Goal: Find specific page/section: Find specific page/section

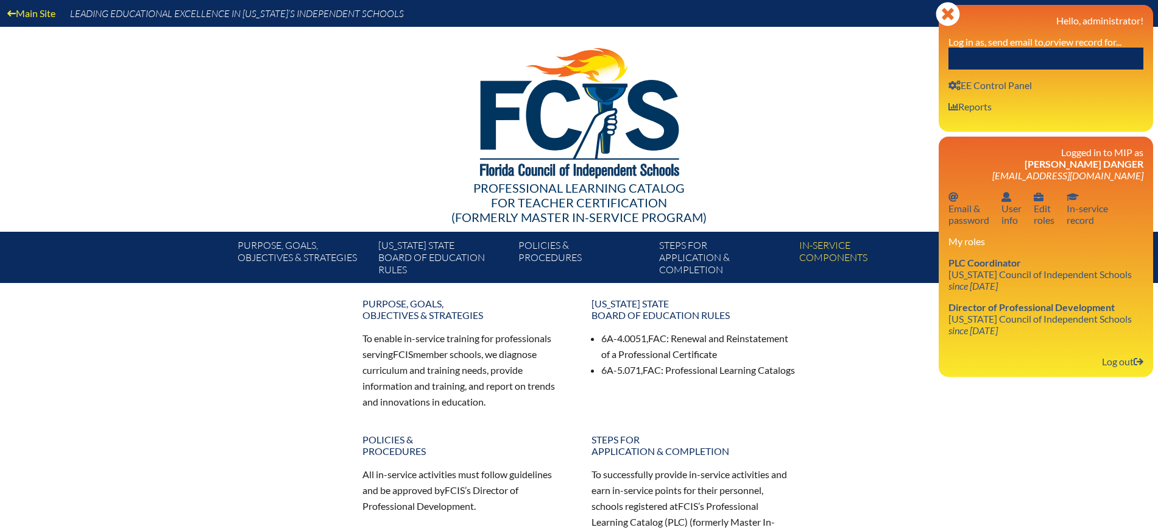
click at [1053, 54] on input "text" at bounding box center [1046, 59] width 195 height 22
paste input "MARTZ"
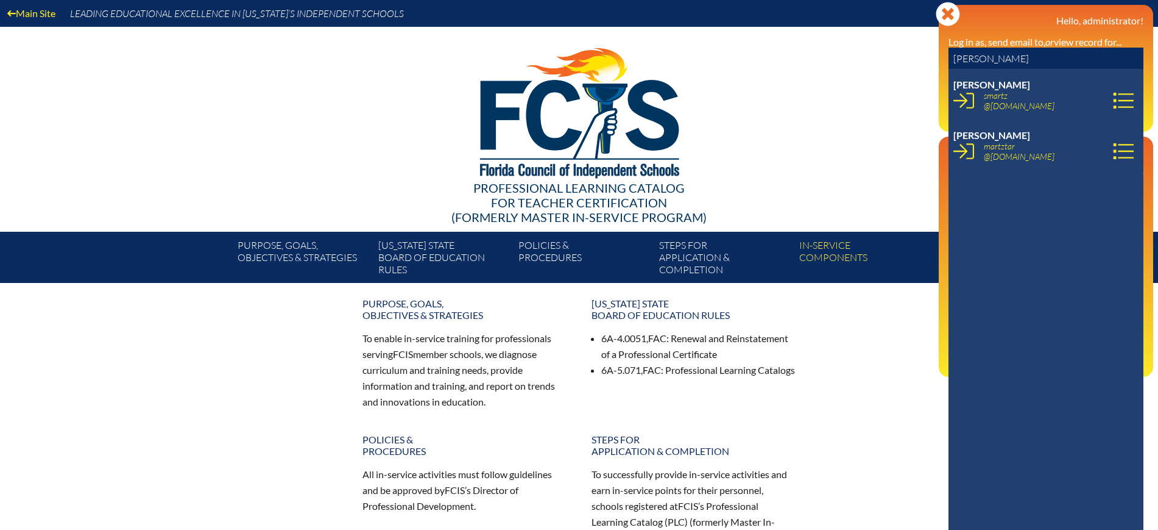
drag, startPoint x: 1010, startPoint y: 61, endPoint x: 872, endPoint y: 67, distance: 138.5
click at [872, 67] on div "Main Site Leading Educational Excellence in Florida’s Independent Schools Profe…" at bounding box center [579, 141] width 1158 height 283
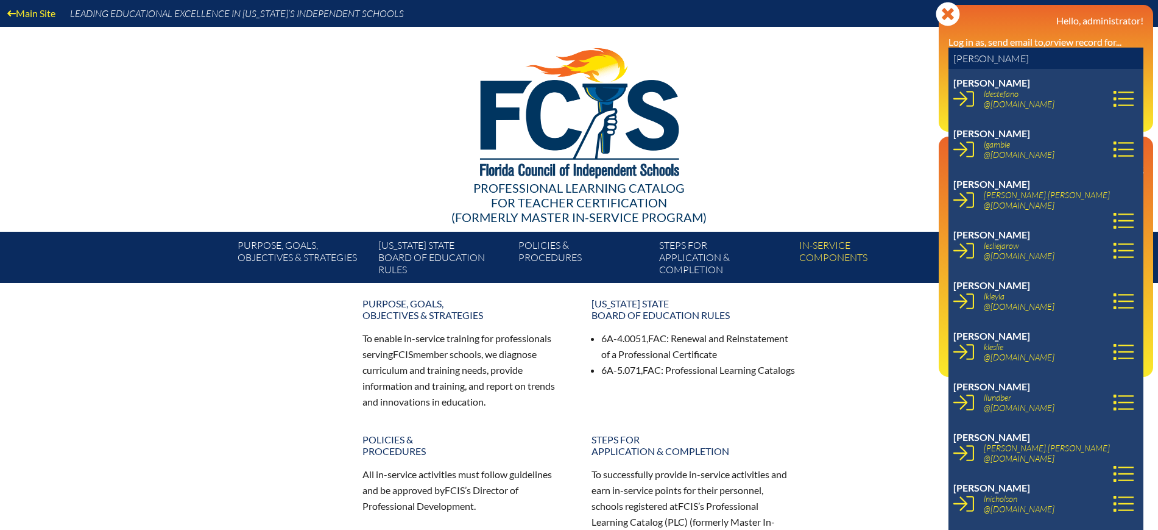
scroll to position [533, 0]
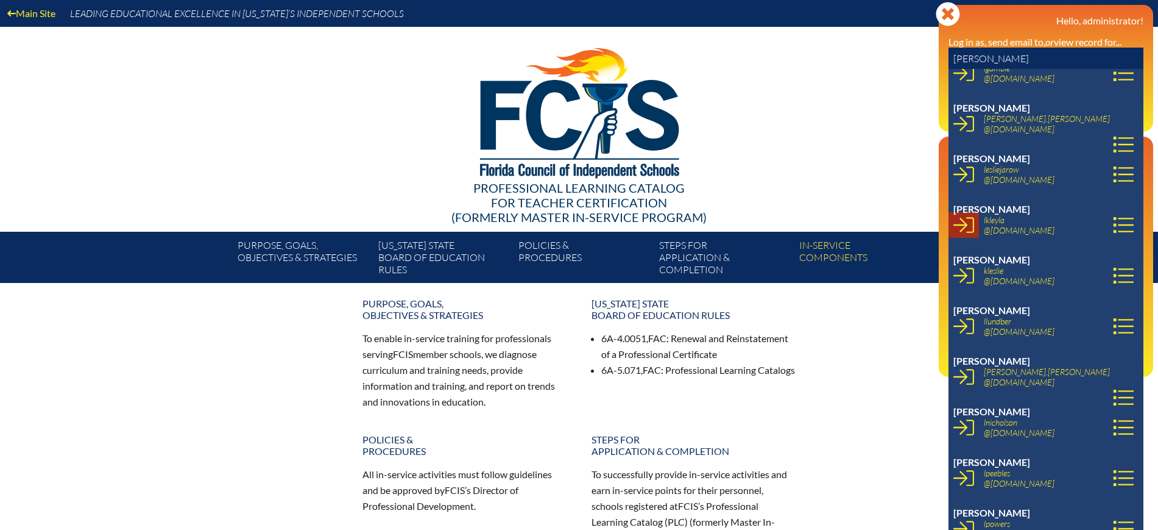
type input "leslie"
click at [968, 225] on icon at bounding box center [964, 224] width 21 height 21
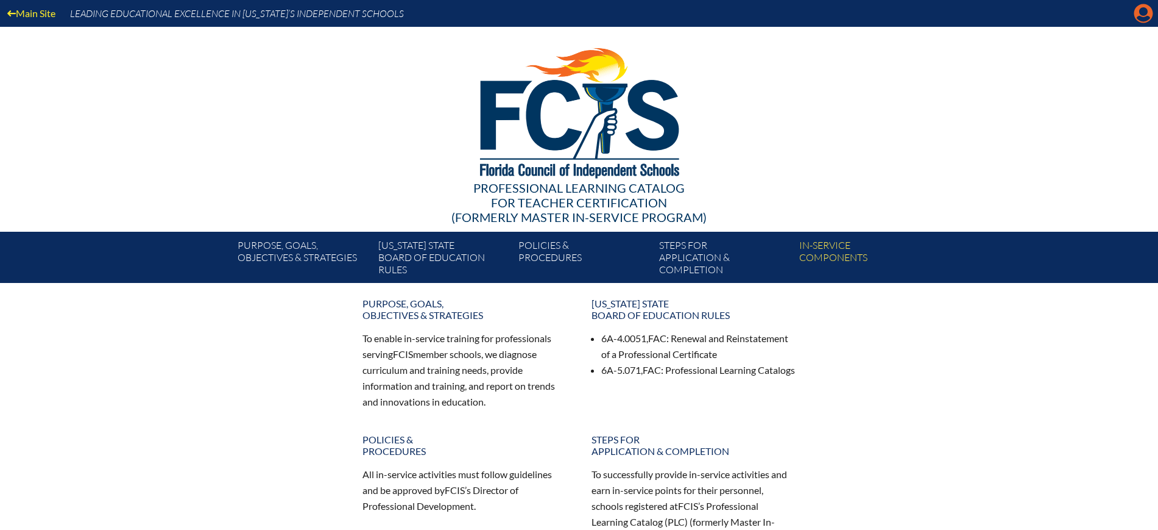
click at [1144, 8] on icon "Manage account" at bounding box center [1143, 13] width 19 height 19
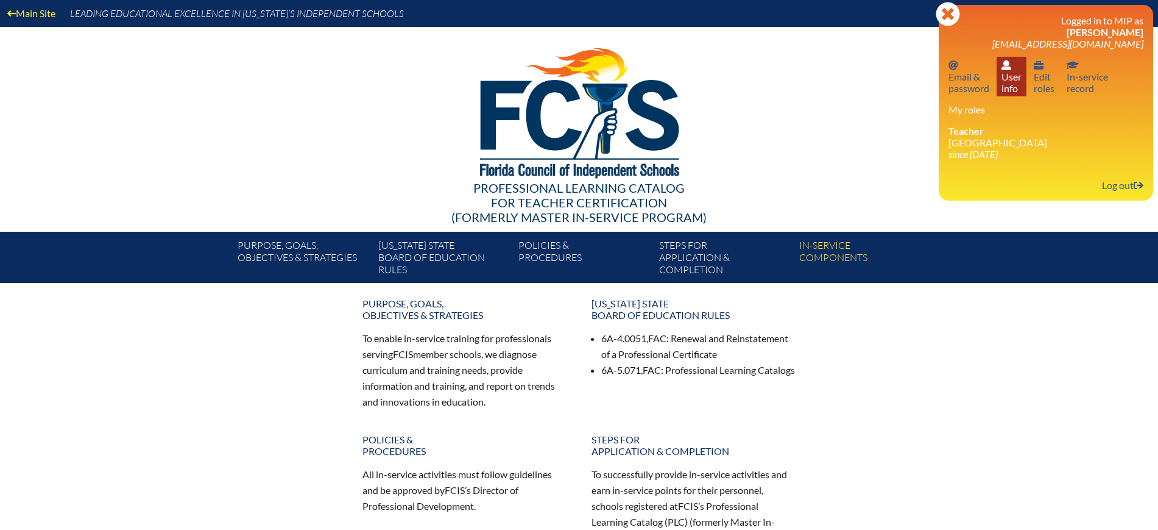
click at [1009, 89] on link "User info User info" at bounding box center [1012, 77] width 30 height 40
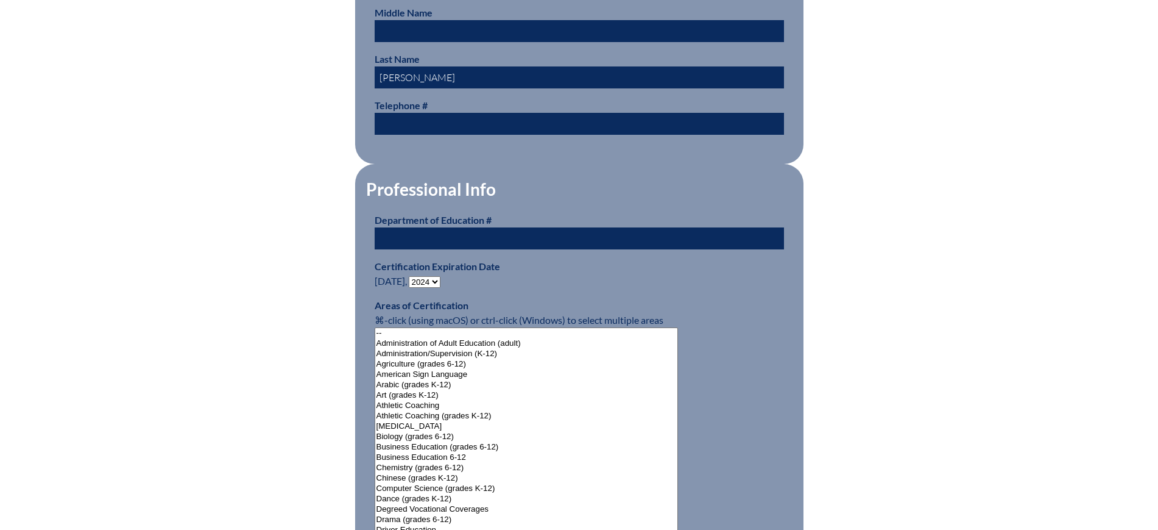
scroll to position [609, 0]
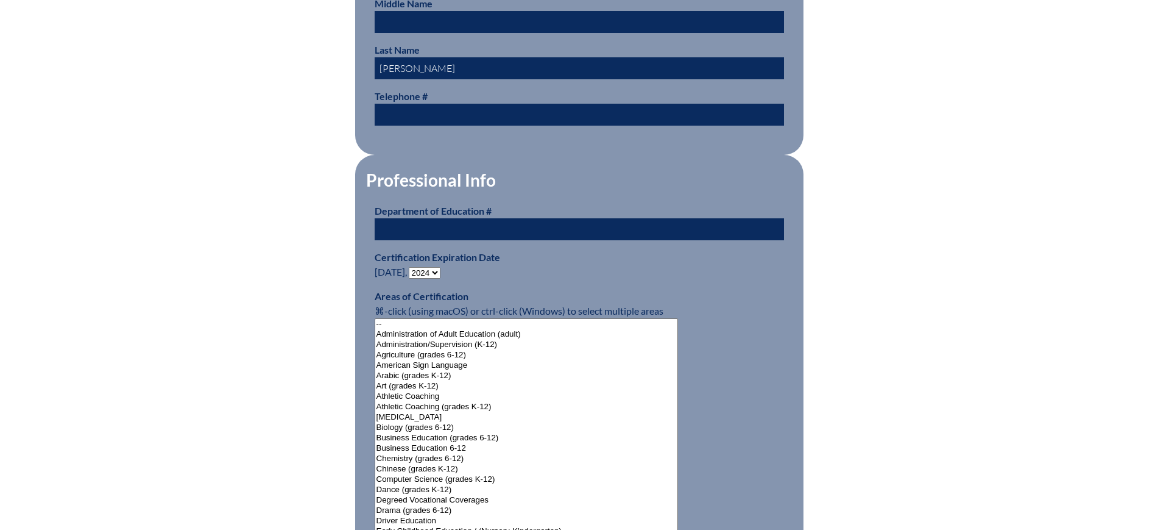
click at [436, 267] on select "- 2031 2030 2029 2028 2027 2026 2025 2024 2023 2022 2021 2020 2019 2018 2017 20…" at bounding box center [425, 273] width 32 height 12
select select "2029"
click at [411, 267] on select "- 2031 2030 2029 2028 2027 2026 2025 2024 2023 2022 2021 2020 2019 2018 2017 20…" at bounding box center [425, 273] width 32 height 12
click at [241, 181] on div "User Info Please enter your name as it appears on your Department of Education …" at bounding box center [579, 523] width 685 height 1623
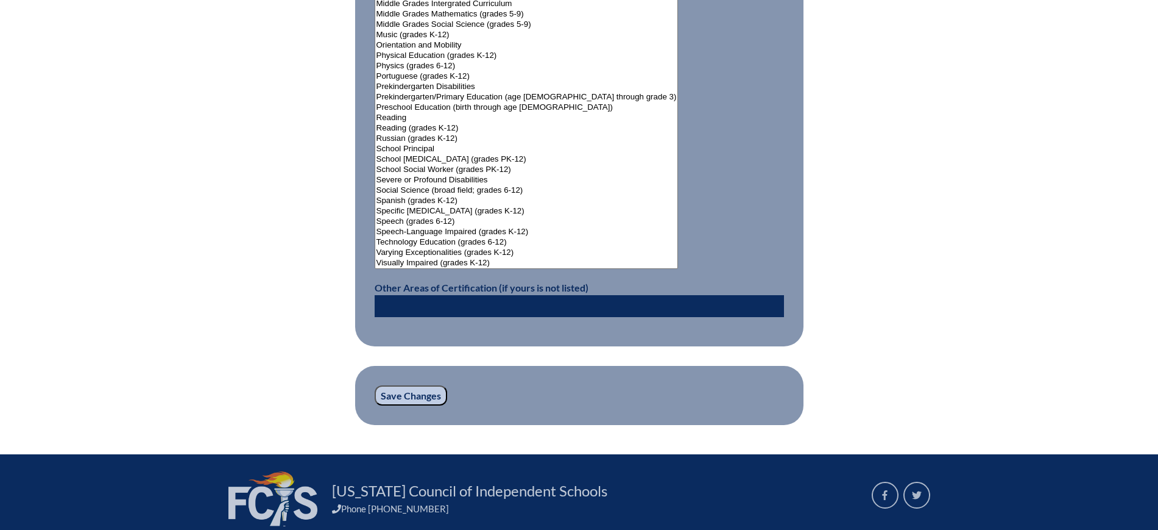
scroll to position [1615, 0]
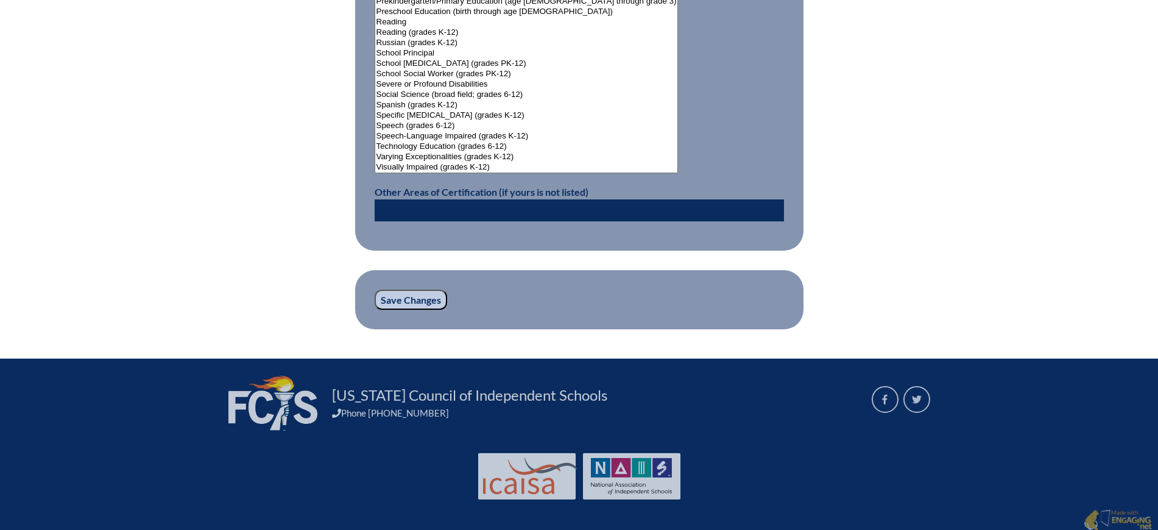
click at [425, 297] on input "Save Changes" at bounding box center [411, 299] width 73 height 21
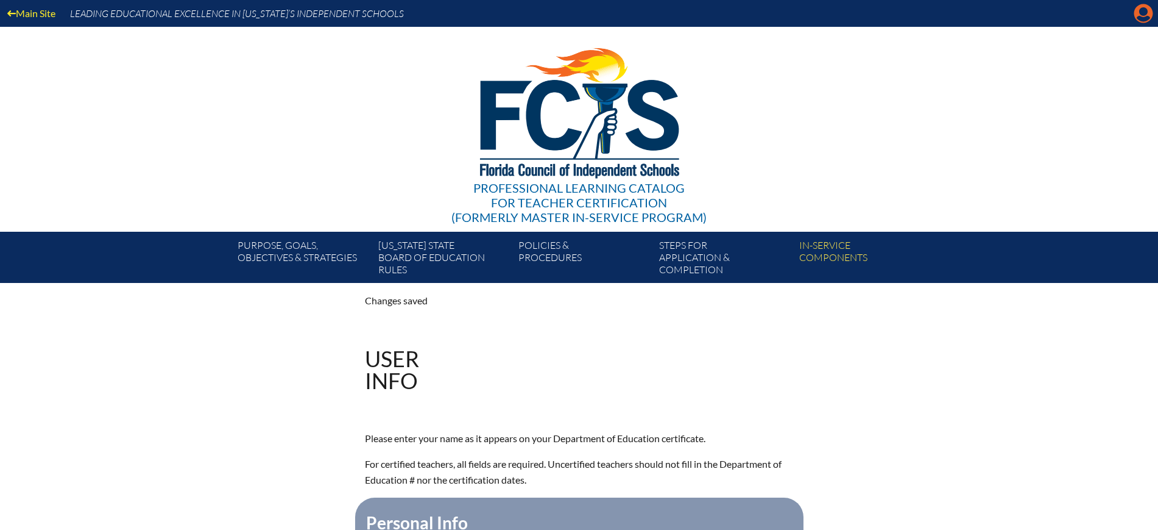
click at [1147, 9] on icon "Manage account" at bounding box center [1143, 13] width 19 height 19
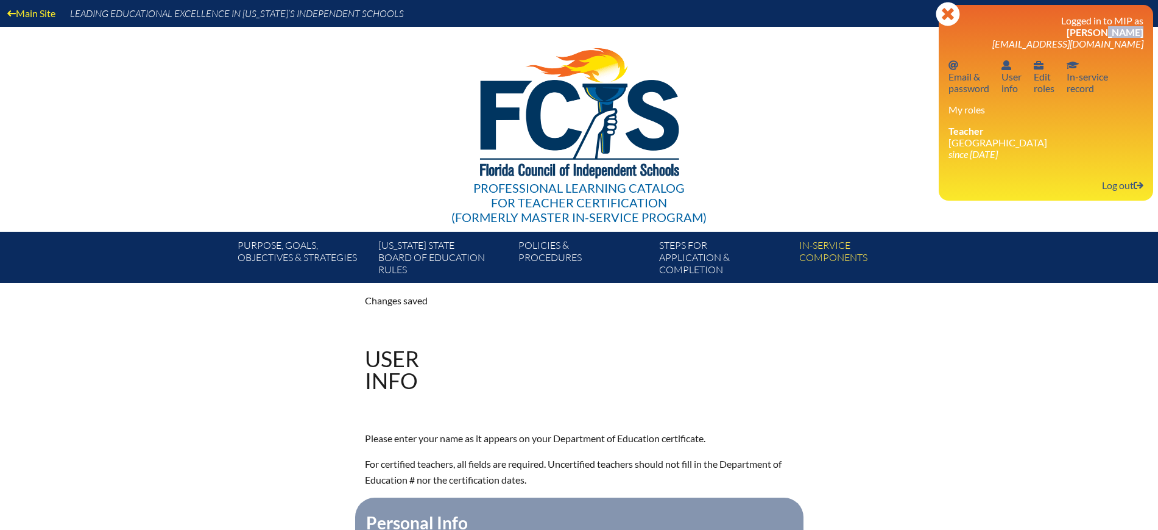
drag, startPoint x: 1144, startPoint y: 32, endPoint x: 1109, endPoint y: 32, distance: 34.7
click at [1109, 32] on div "Close Manage account Logged in to MIP as Leslie Kleyla lkleyla@rpds.com Email p…" at bounding box center [1046, 103] width 214 height 196
copy span "Kleyla"
click at [1125, 181] on link "Log out Log out" at bounding box center [1122, 185] width 51 height 16
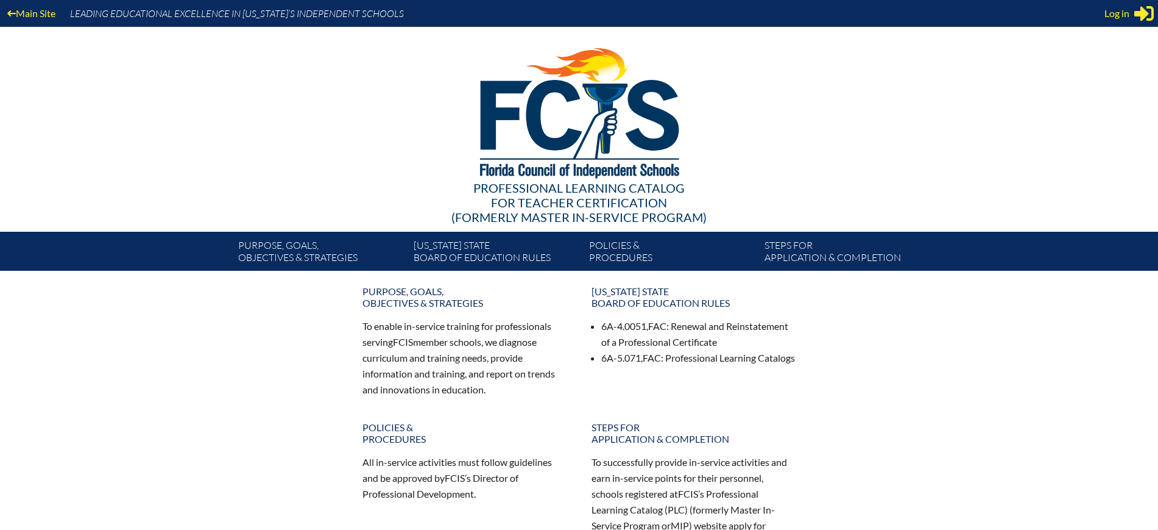
type input "[EMAIL_ADDRESS][DOMAIN_NAME]"
click at [1145, 13] on icon at bounding box center [1144, 13] width 19 height 15
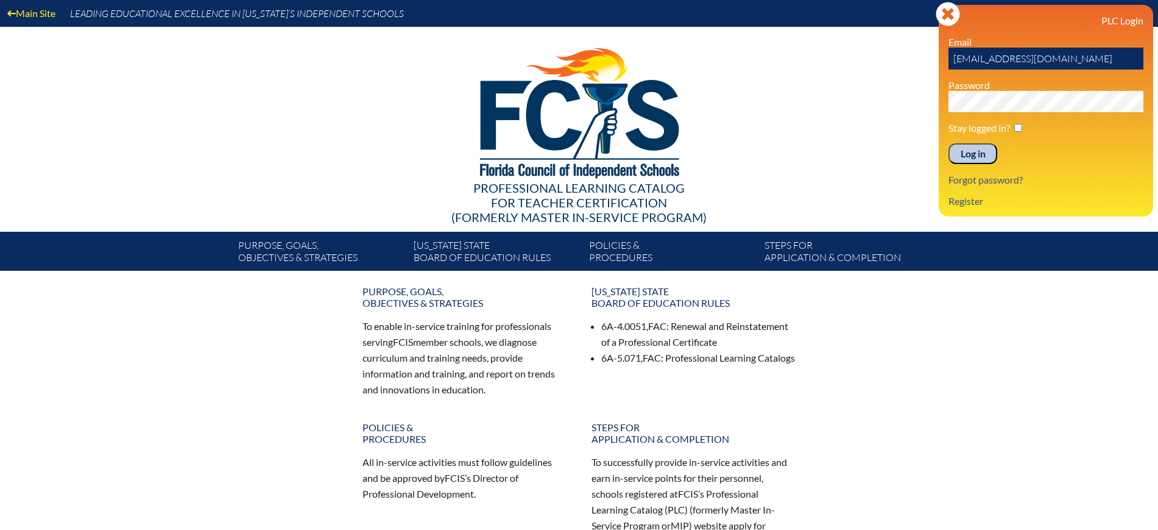
click at [974, 147] on input "Log in" at bounding box center [973, 153] width 49 height 21
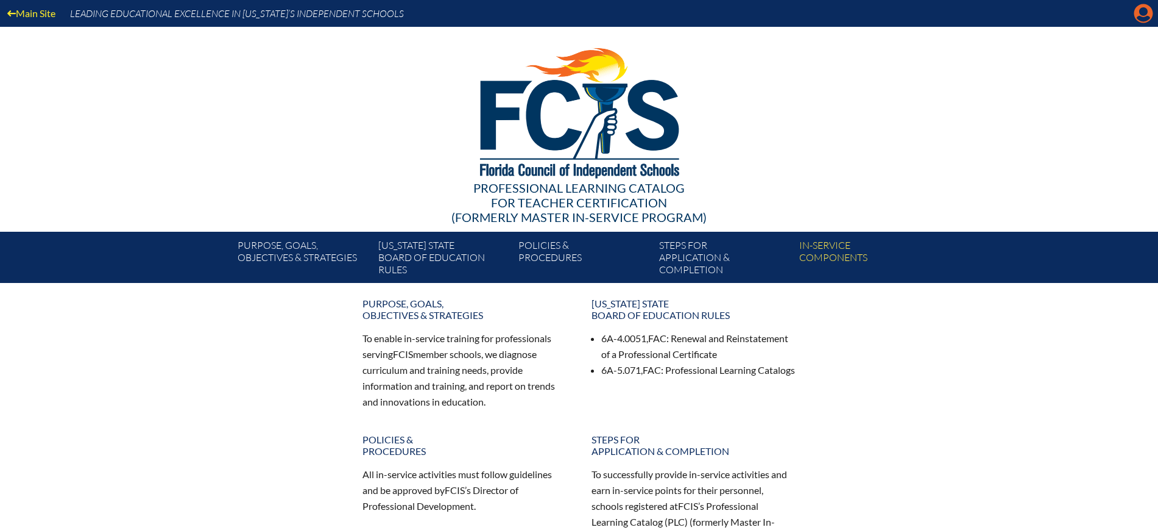
click at [1149, 4] on icon "Manage Account" at bounding box center [1143, 13] width 19 height 19
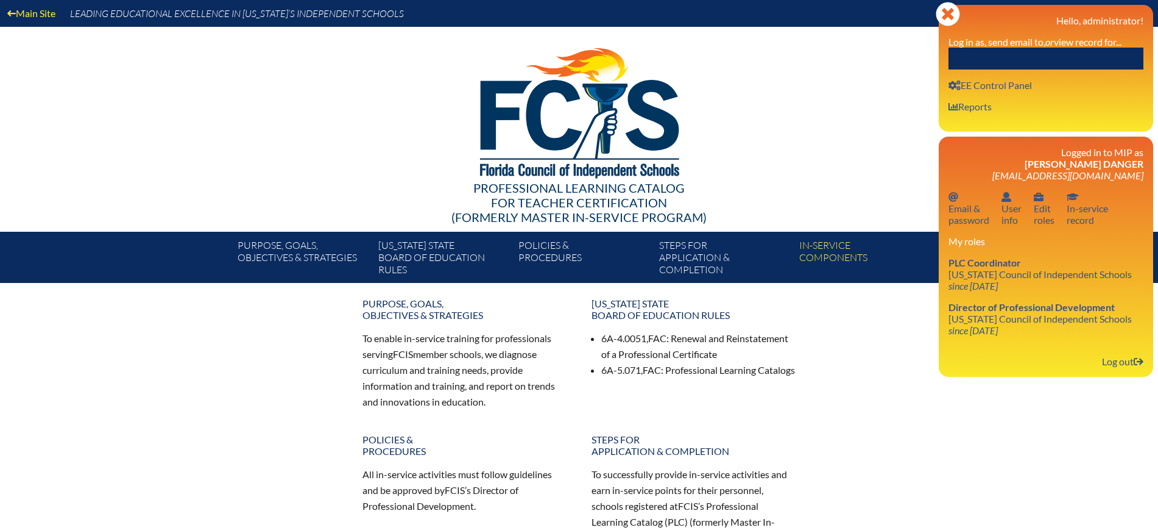
click at [1099, 46] on label "Log in as, send email to, or view record for..." at bounding box center [1035, 42] width 173 height 12
click at [1094, 56] on input "text" at bounding box center [1046, 59] width 195 height 22
paste input "[PERSON_NAME]"
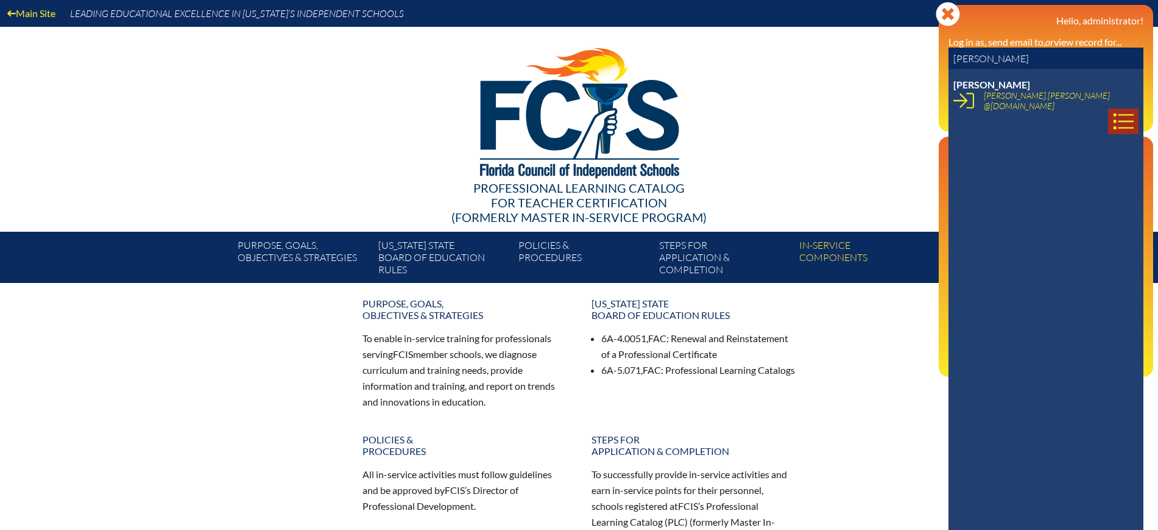
type input "Emily Mabry"
click at [1114, 113] on icon at bounding box center [1124, 121] width 20 height 16
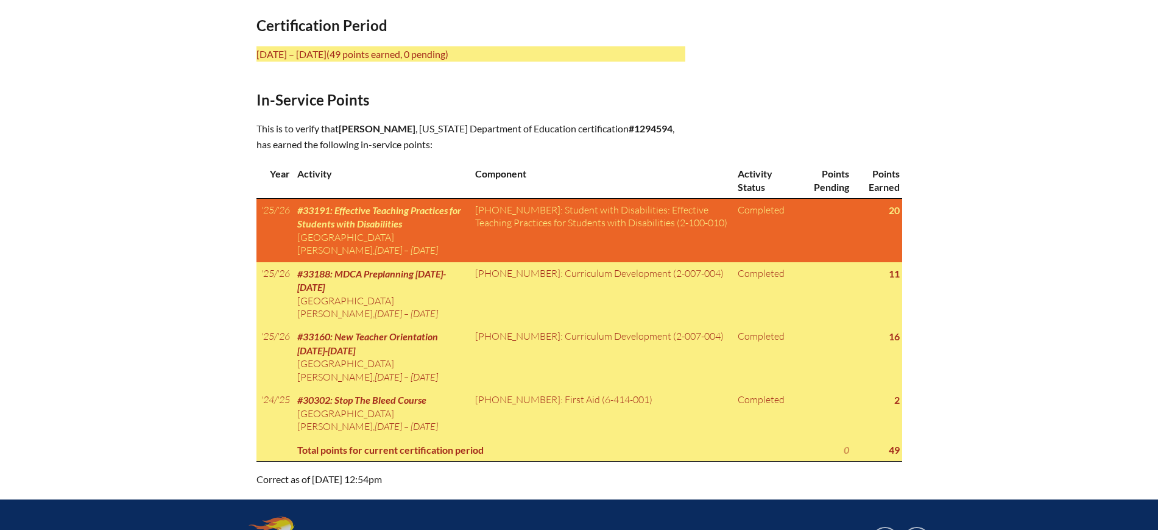
scroll to position [533, 0]
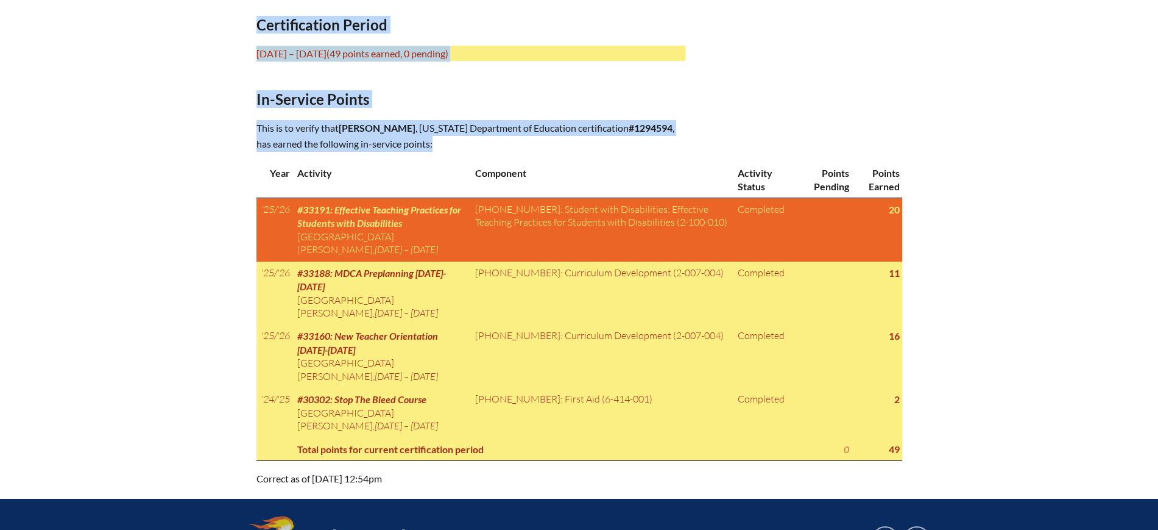
drag, startPoint x: 260, startPoint y: 24, endPoint x: 906, endPoint y: 441, distance: 768.7
click at [906, 441] on div "In-service record [PERSON_NAME] Areas of Certification Prekindergarten/Primary …" at bounding box center [579, 138] width 685 height 698
copy div "Certification Period [DATE] – [DATE] (49 points earned, 0 pending) In-Service P…"
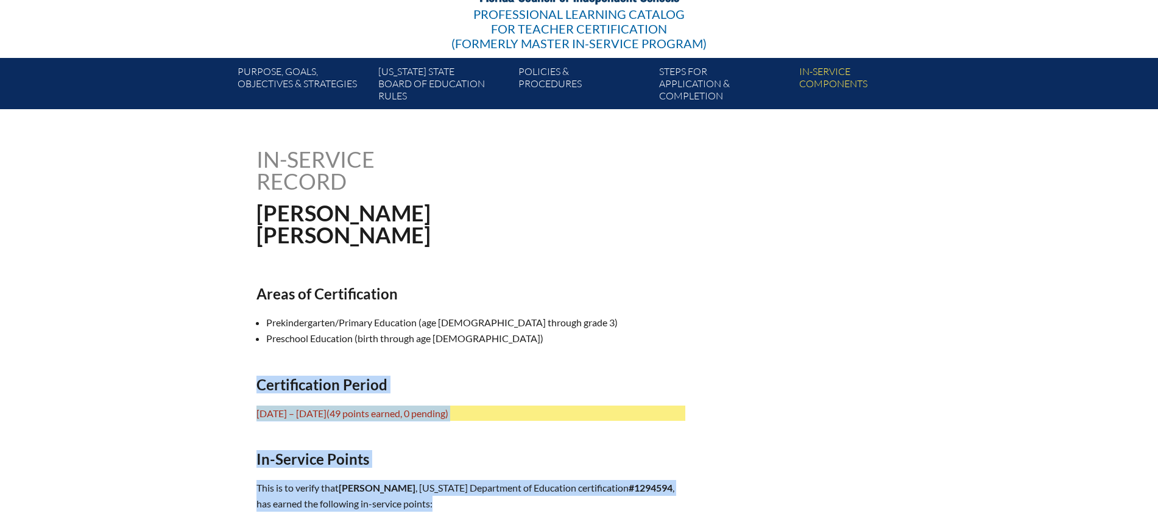
scroll to position [152, 0]
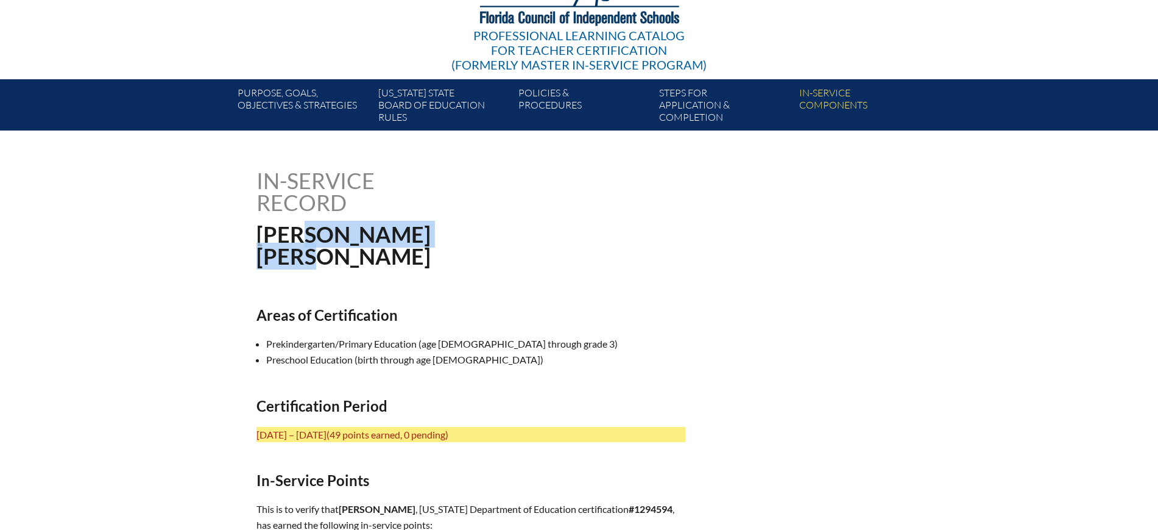
drag, startPoint x: 341, startPoint y: 254, endPoint x: 260, endPoint y: 235, distance: 83.8
click at [260, 235] on h1 "[PERSON_NAME]" at bounding box center [457, 245] width 400 height 44
copy h1 "[PERSON_NAME]"
click at [400, 254] on h1 "[PERSON_NAME]" at bounding box center [457, 245] width 400 height 44
drag, startPoint x: 354, startPoint y: 257, endPoint x: 344, endPoint y: 258, distance: 10.5
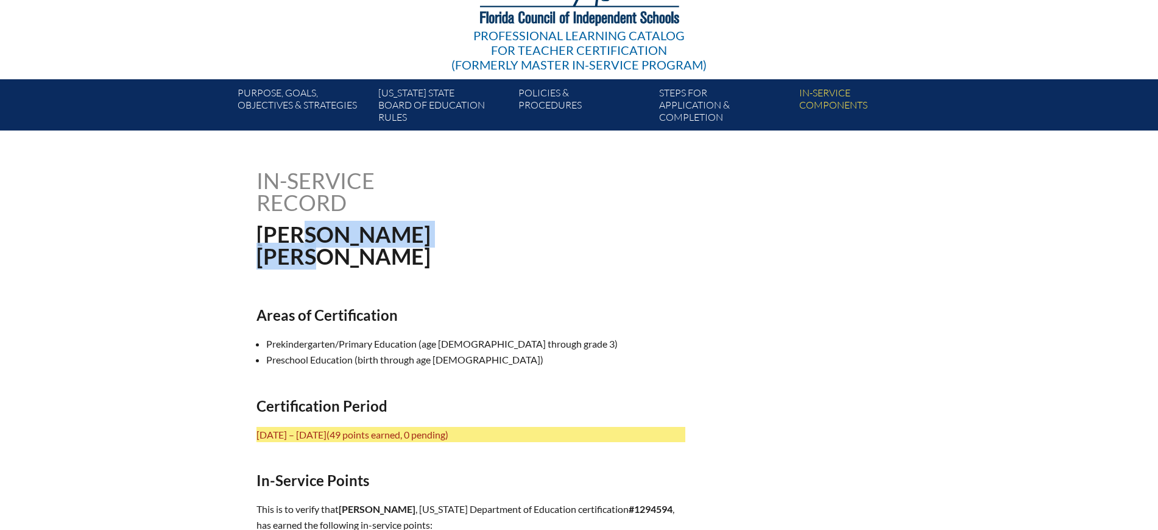
click at [353, 258] on h1 "[PERSON_NAME]" at bounding box center [457, 245] width 400 height 44
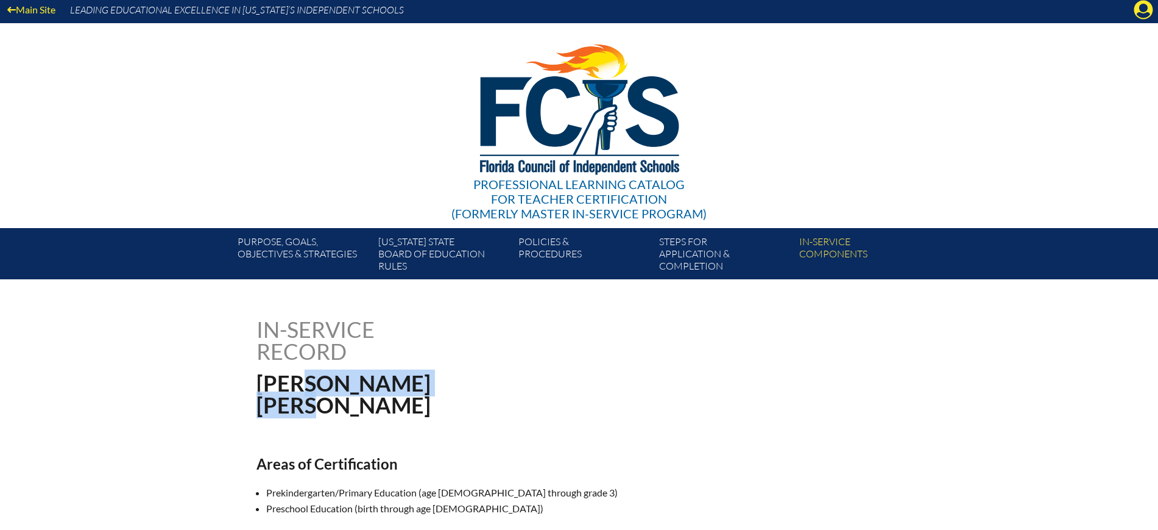
scroll to position [0, 0]
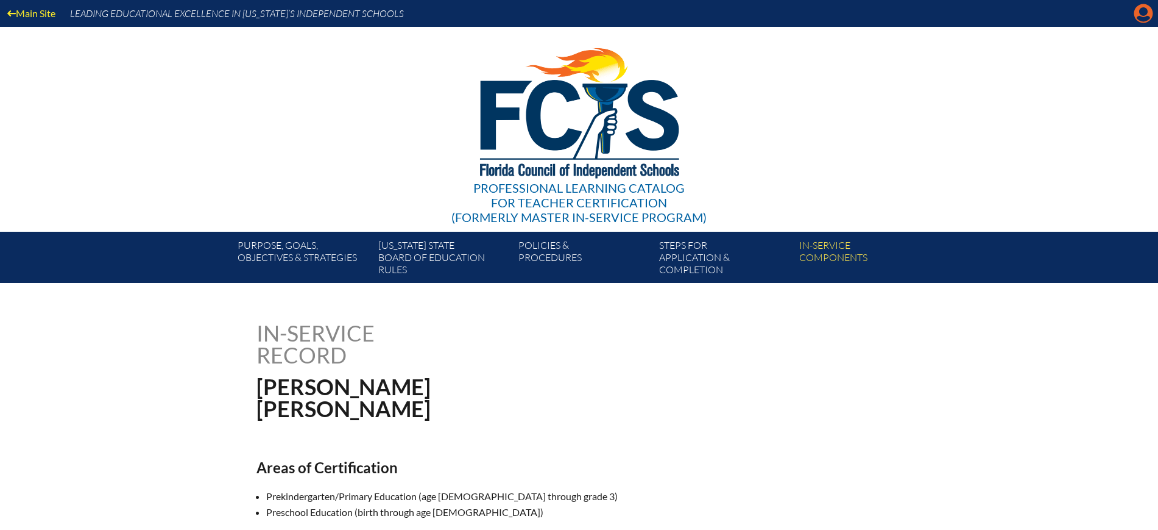
click at [1144, 20] on icon "Manage Account" at bounding box center [1143, 13] width 19 height 19
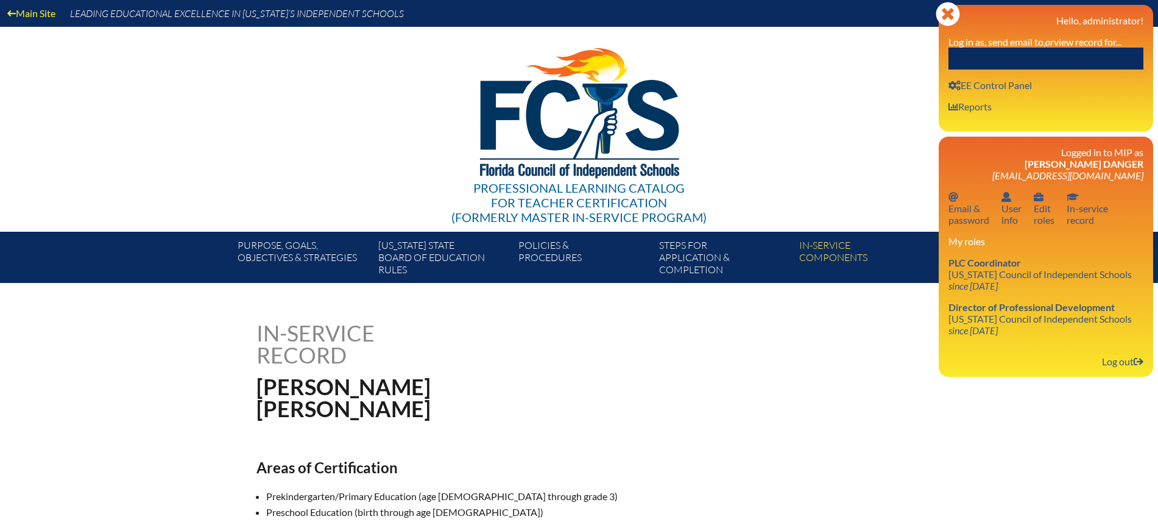
click at [1105, 49] on input "text" at bounding box center [1046, 59] width 195 height 22
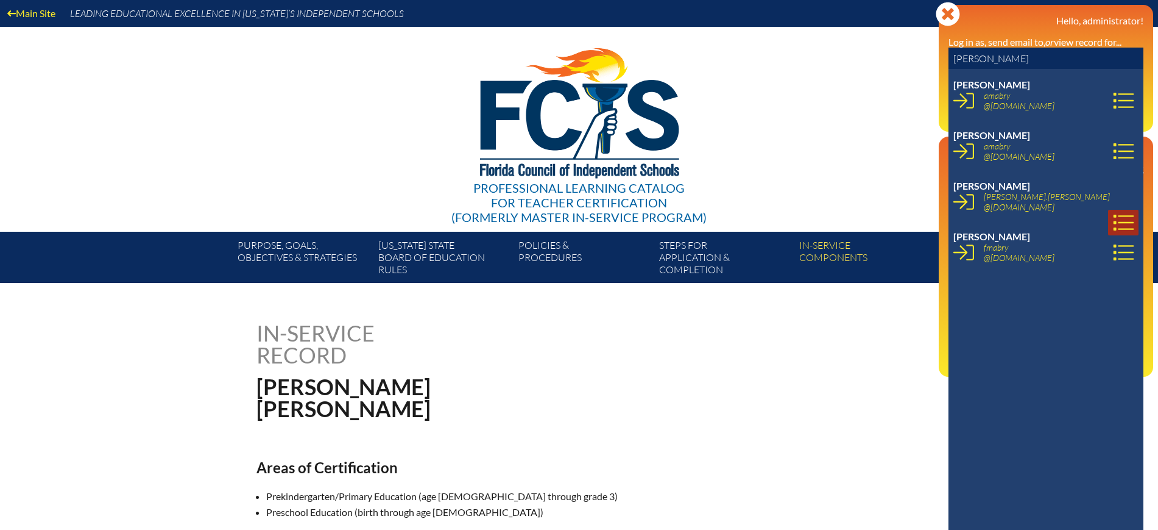
type input "mabry"
click at [1113, 212] on icon at bounding box center [1123, 222] width 21 height 21
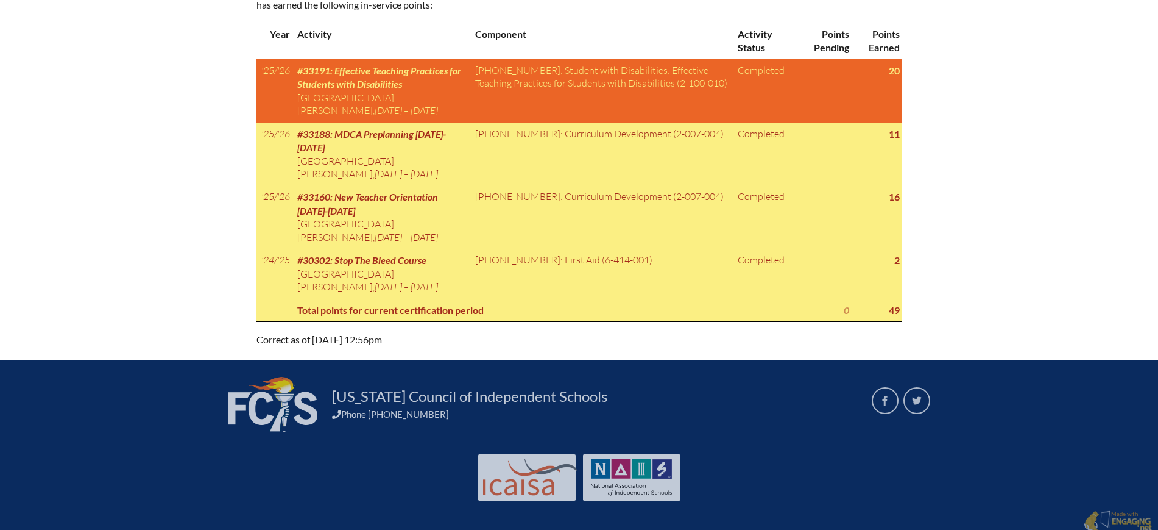
scroll to position [684, 0]
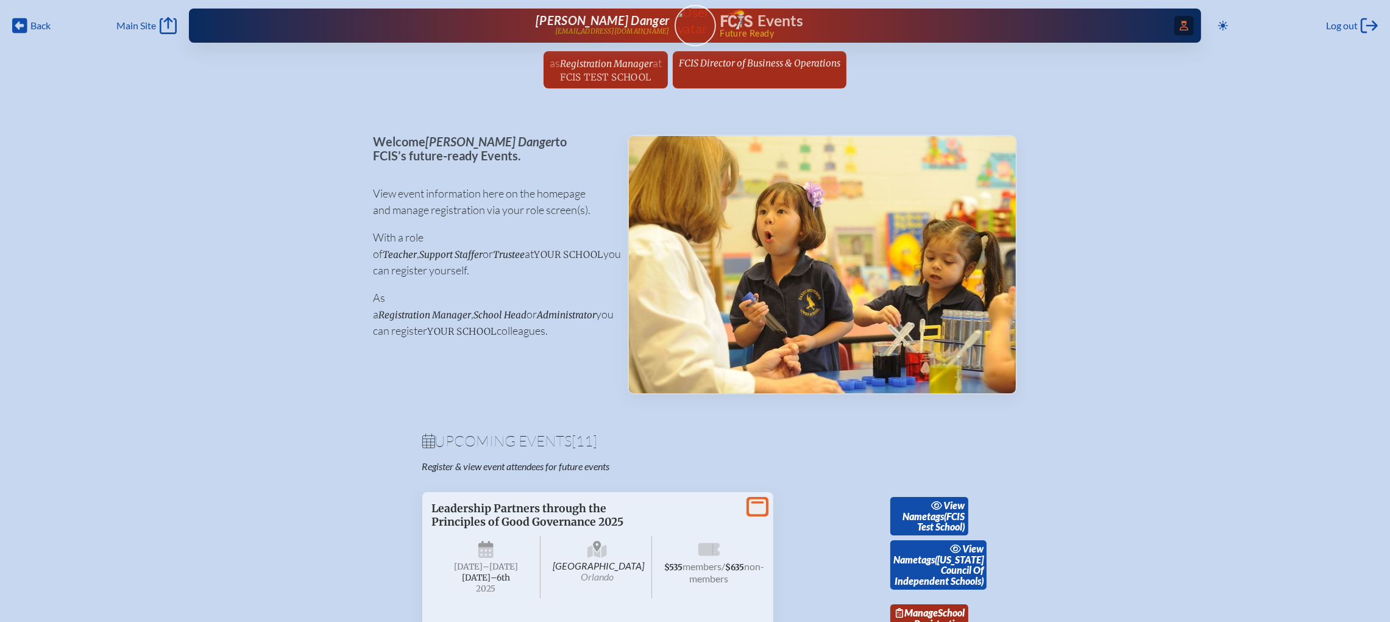
click at [1180, 25] on icon at bounding box center [1184, 26] width 9 height 10
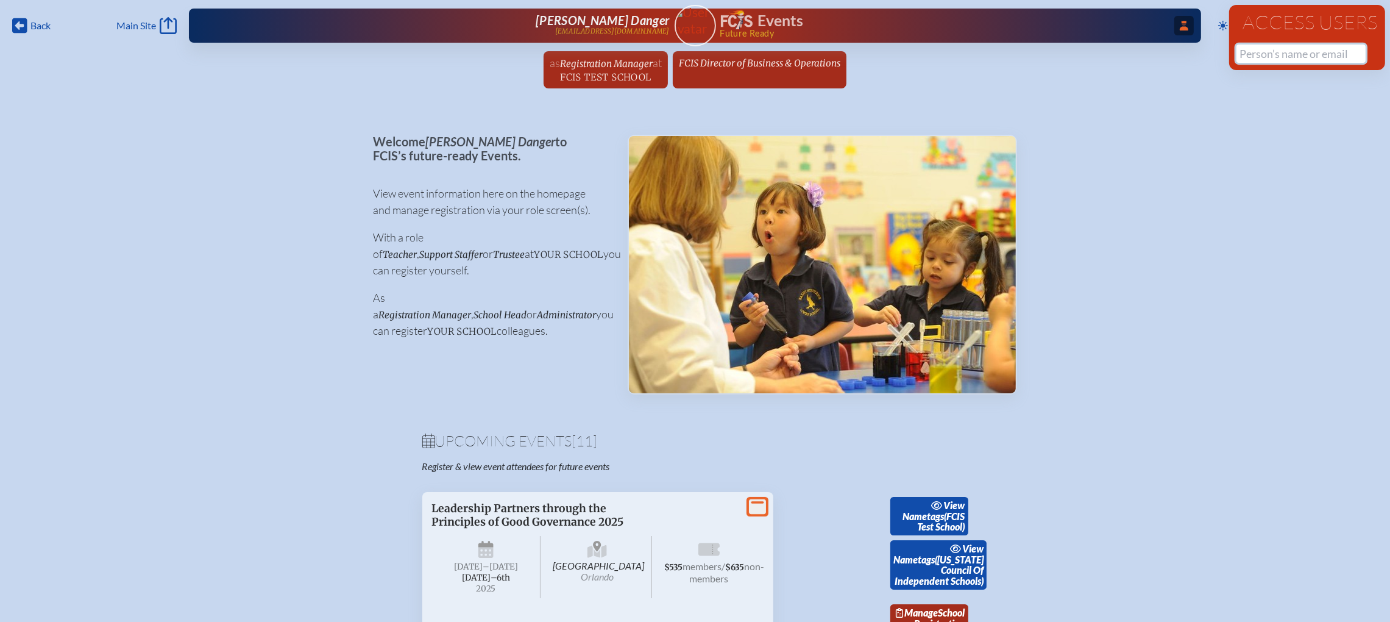
click at [1264, 55] on input "text" at bounding box center [1300, 53] width 129 height 18
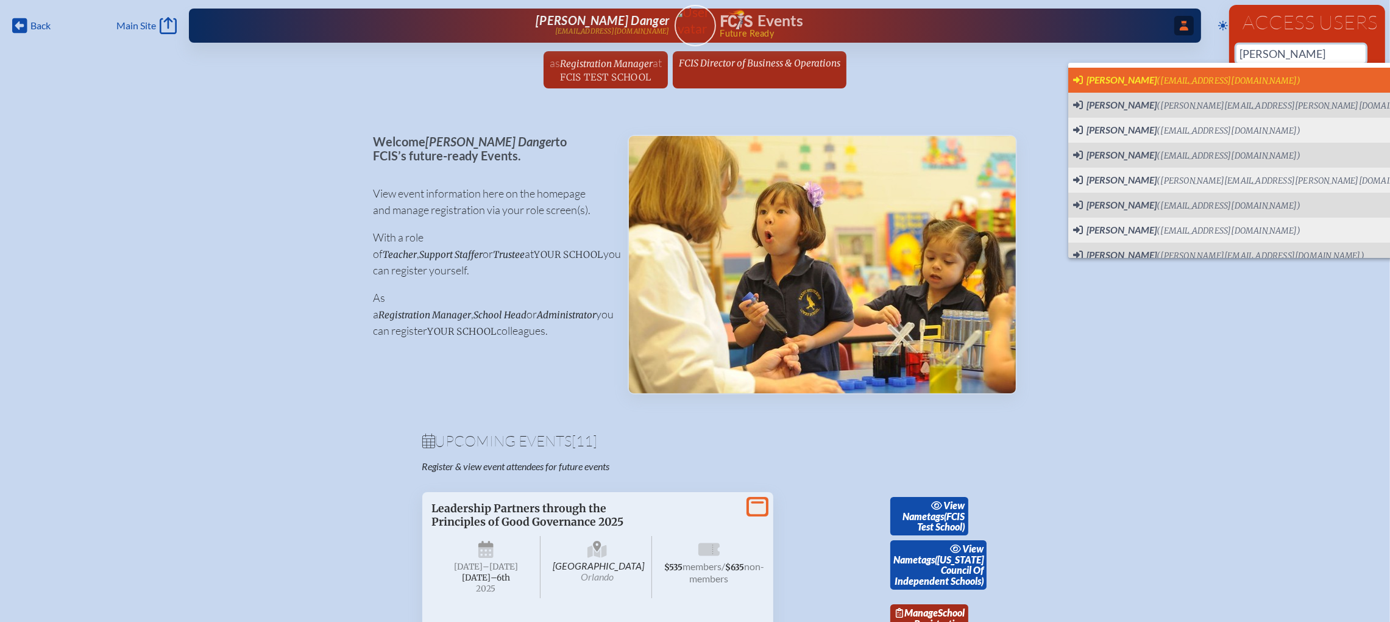
scroll to position [0, 13]
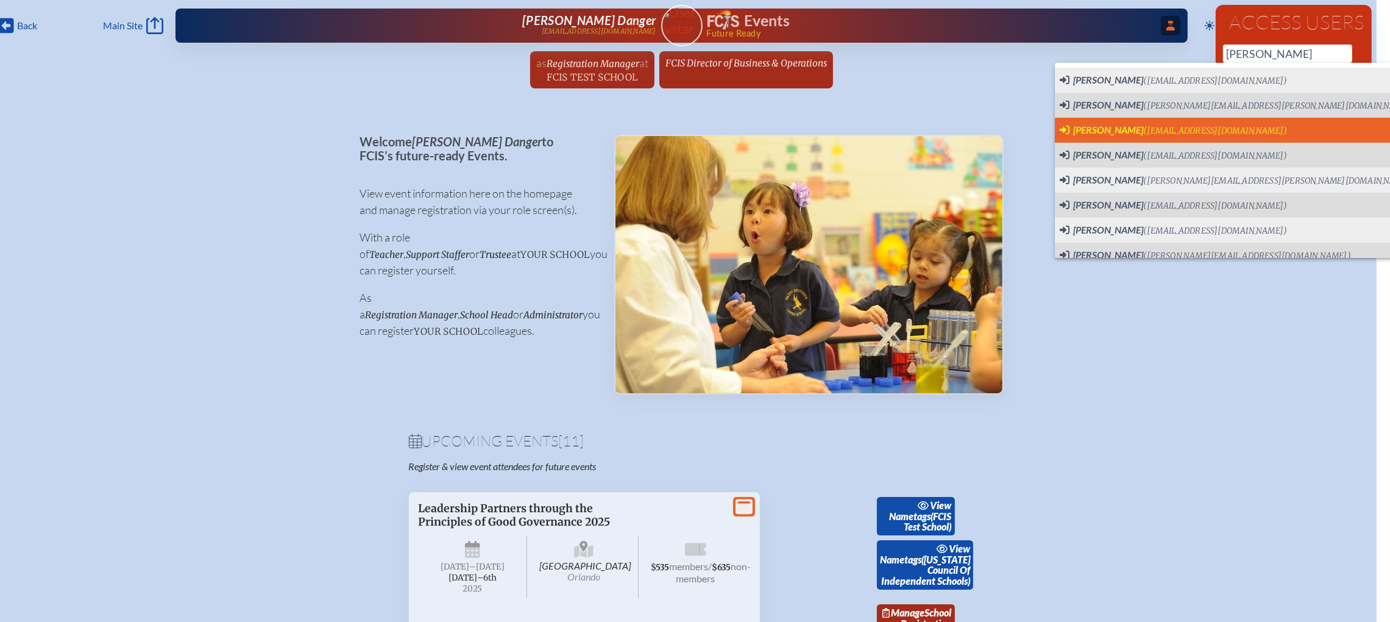
click at [1102, 136] on span "Brandon King (bking@ransomeverglades.org)" at bounding box center [1173, 130] width 227 height 13
type input "bking@ransomeverglades.org"
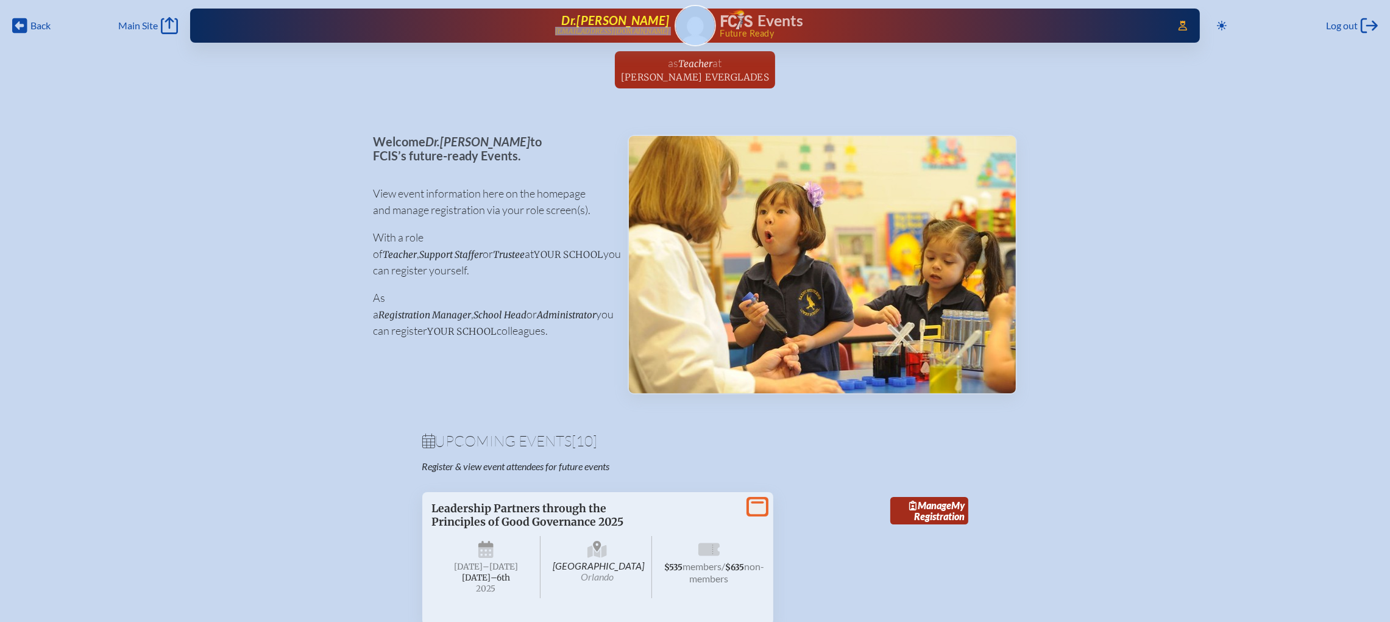
drag, startPoint x: 672, startPoint y: 30, endPoint x: 575, endPoint y: 30, distance: 97.5
click at [575, 30] on div "Access Users... Dr. [PERSON_NAME] [EMAIL_ADDRESS][DOMAIN_NAME] Events Future Re…" at bounding box center [695, 26] width 1010 height 34
copy p "[EMAIL_ADDRESS][DOMAIN_NAME]"
